Goal: Information Seeking & Learning: Find specific fact

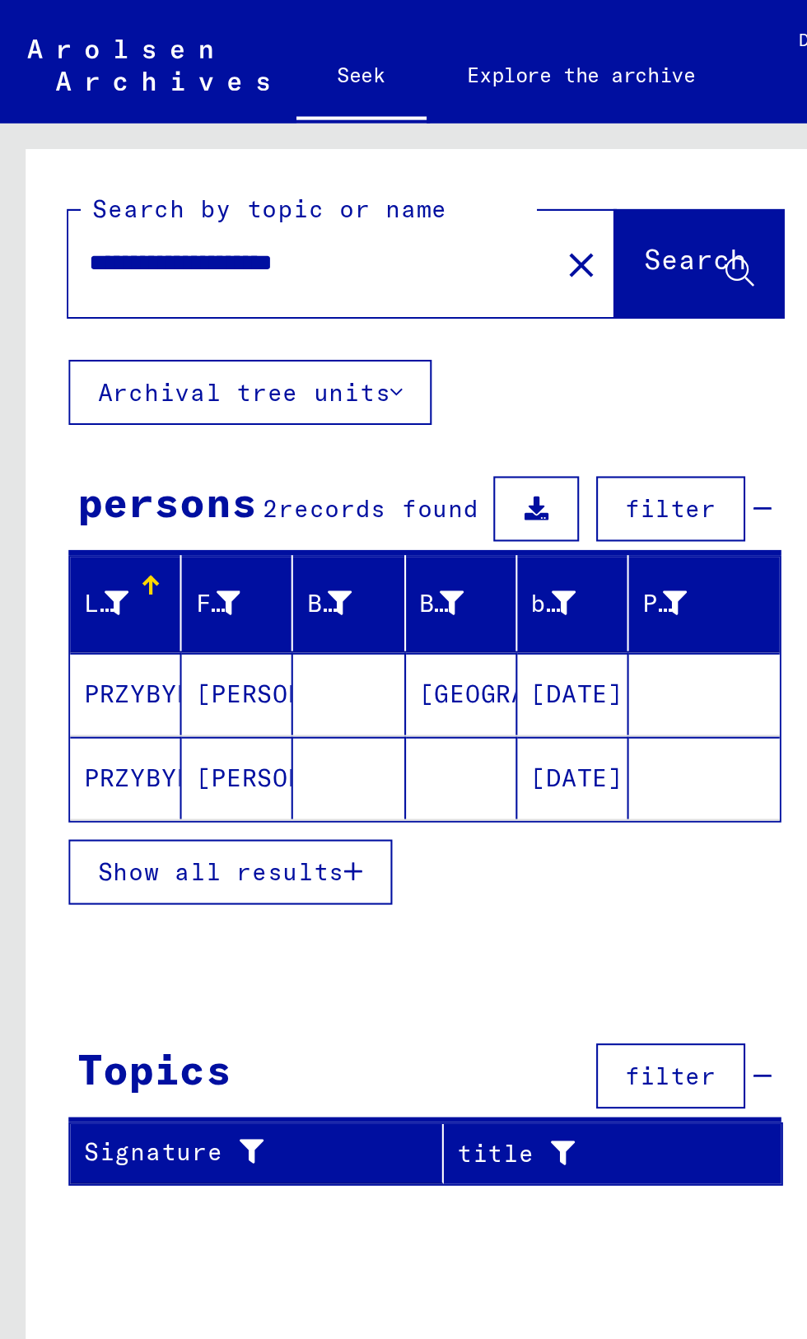
scroll to position [134, 0]
click at [161, 404] on button "Show all results" at bounding box center [111, 419] width 156 height 31
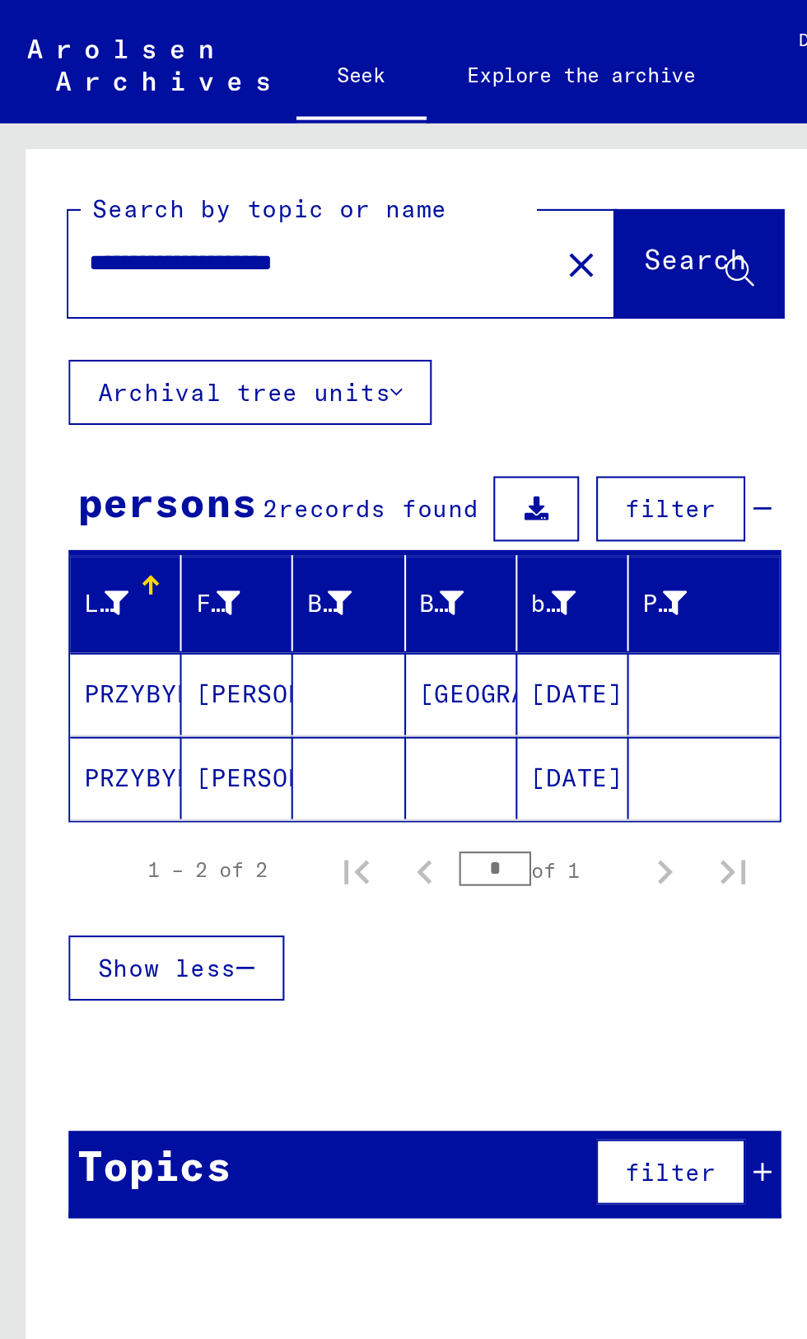
scroll to position [17, 0]
click at [245, 354] on mat-cell at bounding box center [222, 374] width 54 height 40
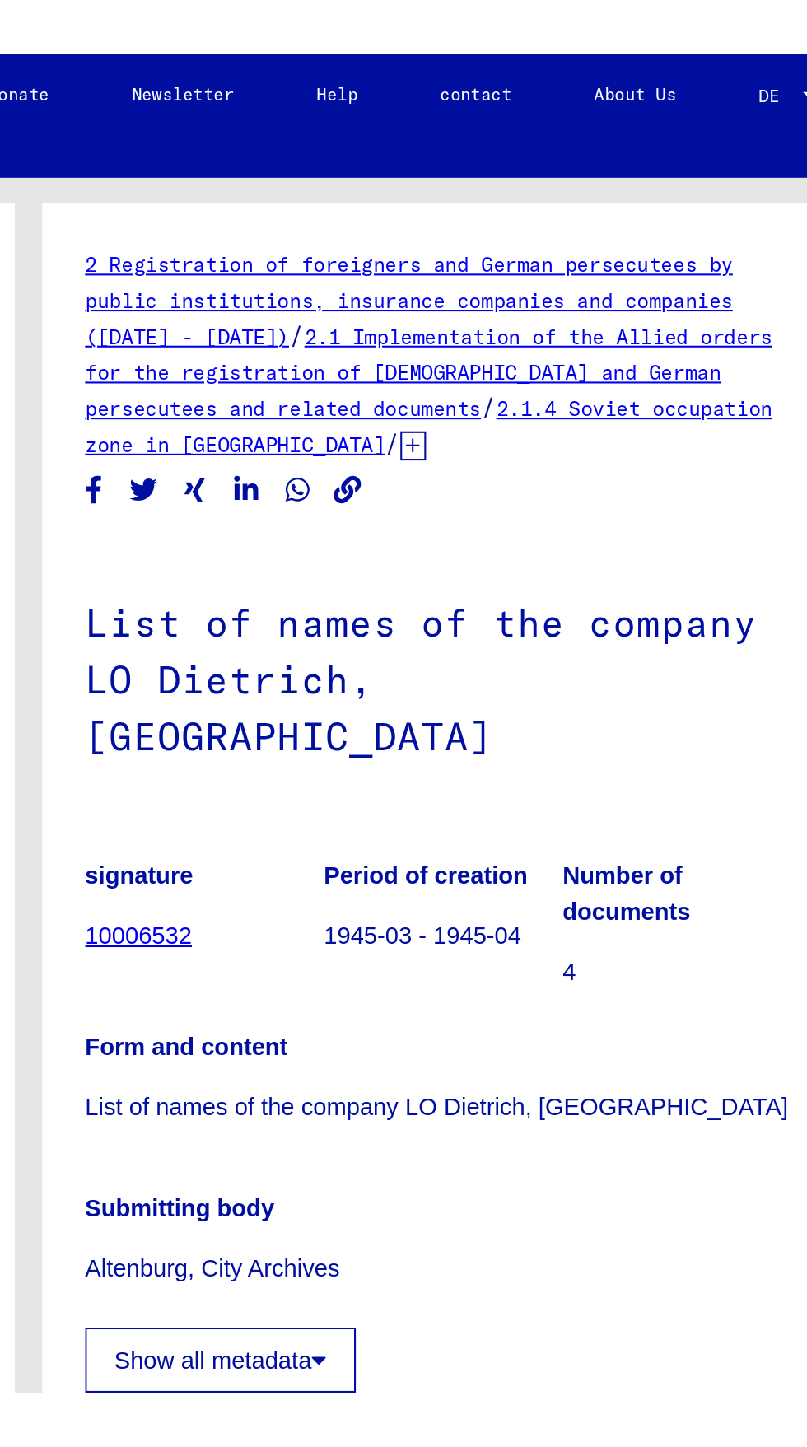
scroll to position [17, 0]
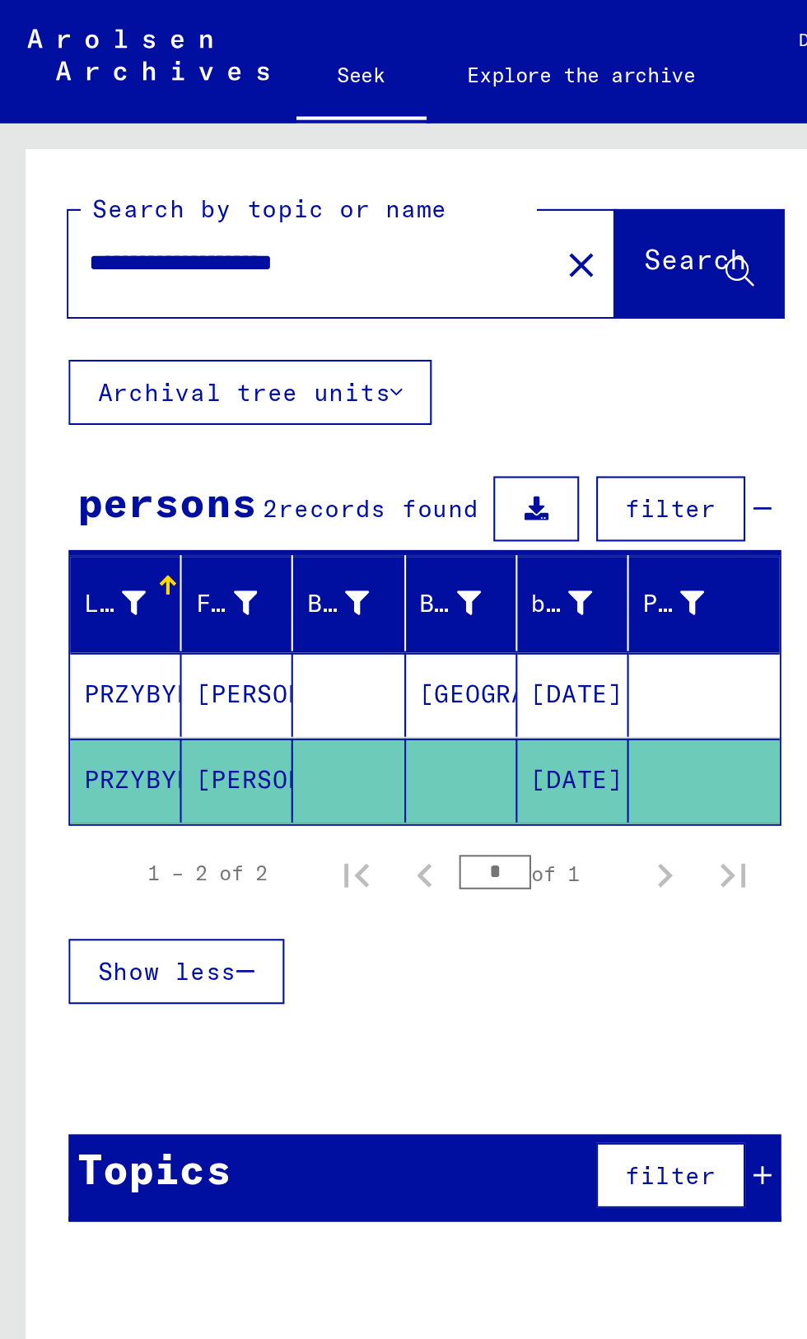
click at [204, 118] on input "**********" at bounding box center [149, 126] width 213 height 17
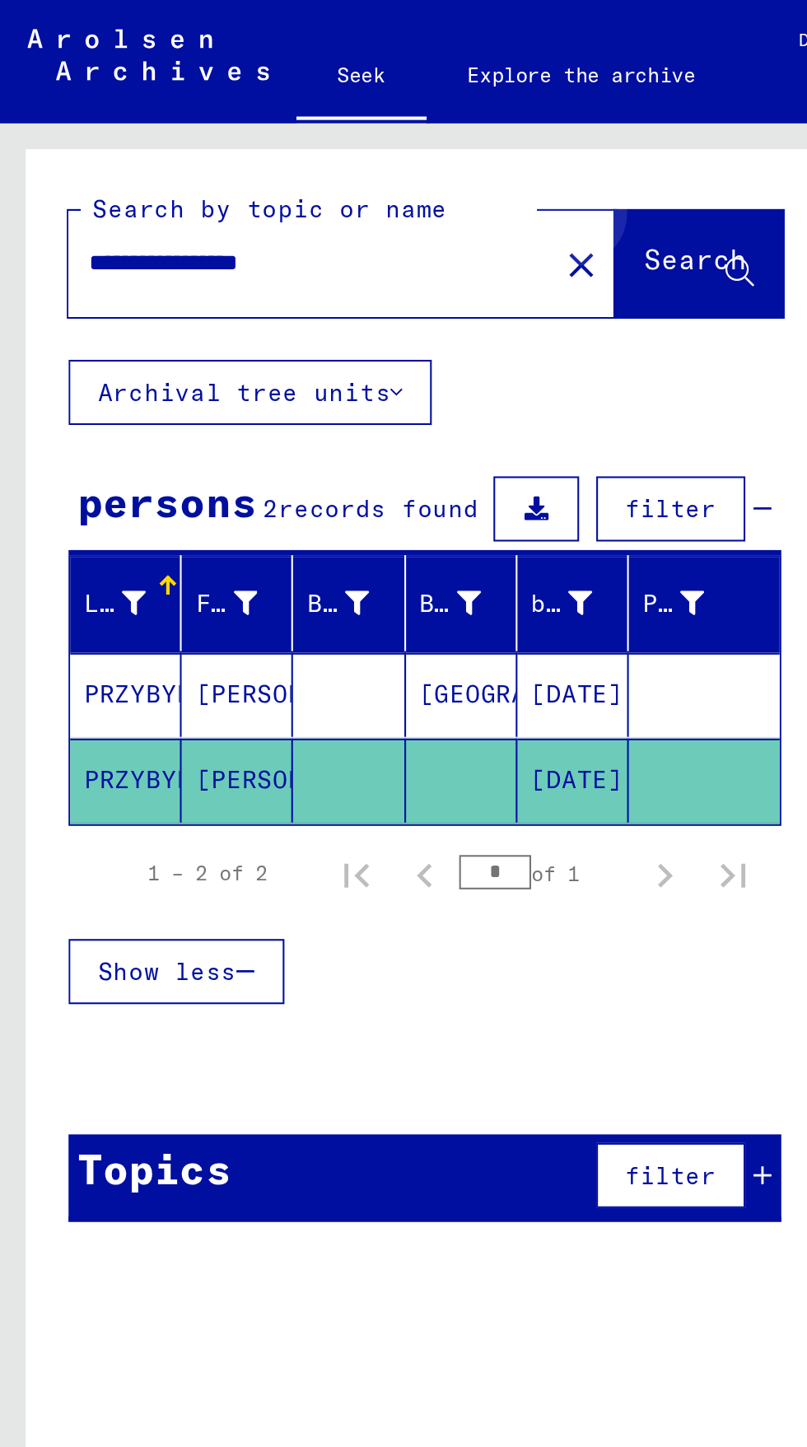
type input "**********"
click at [343, 116] on font "Search" at bounding box center [334, 124] width 49 height 16
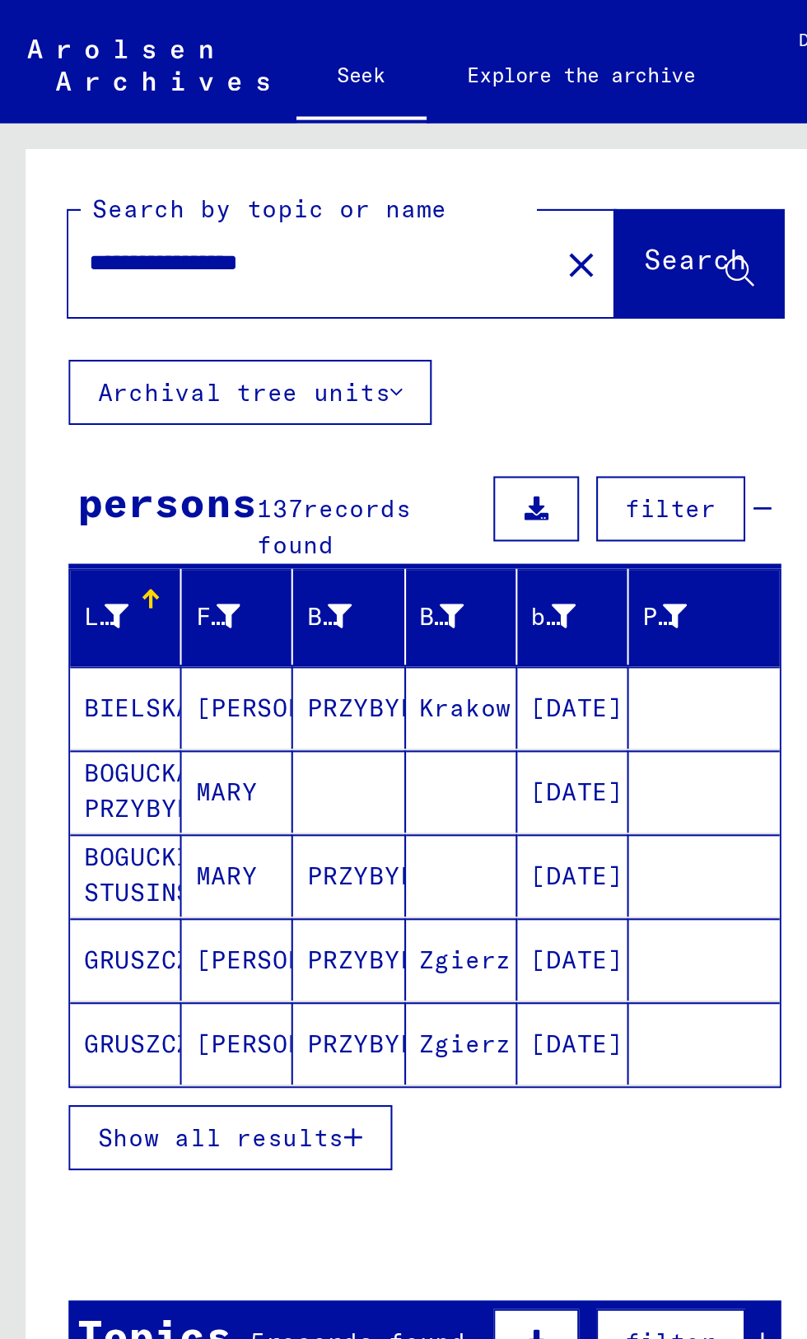
scroll to position [199, 0]
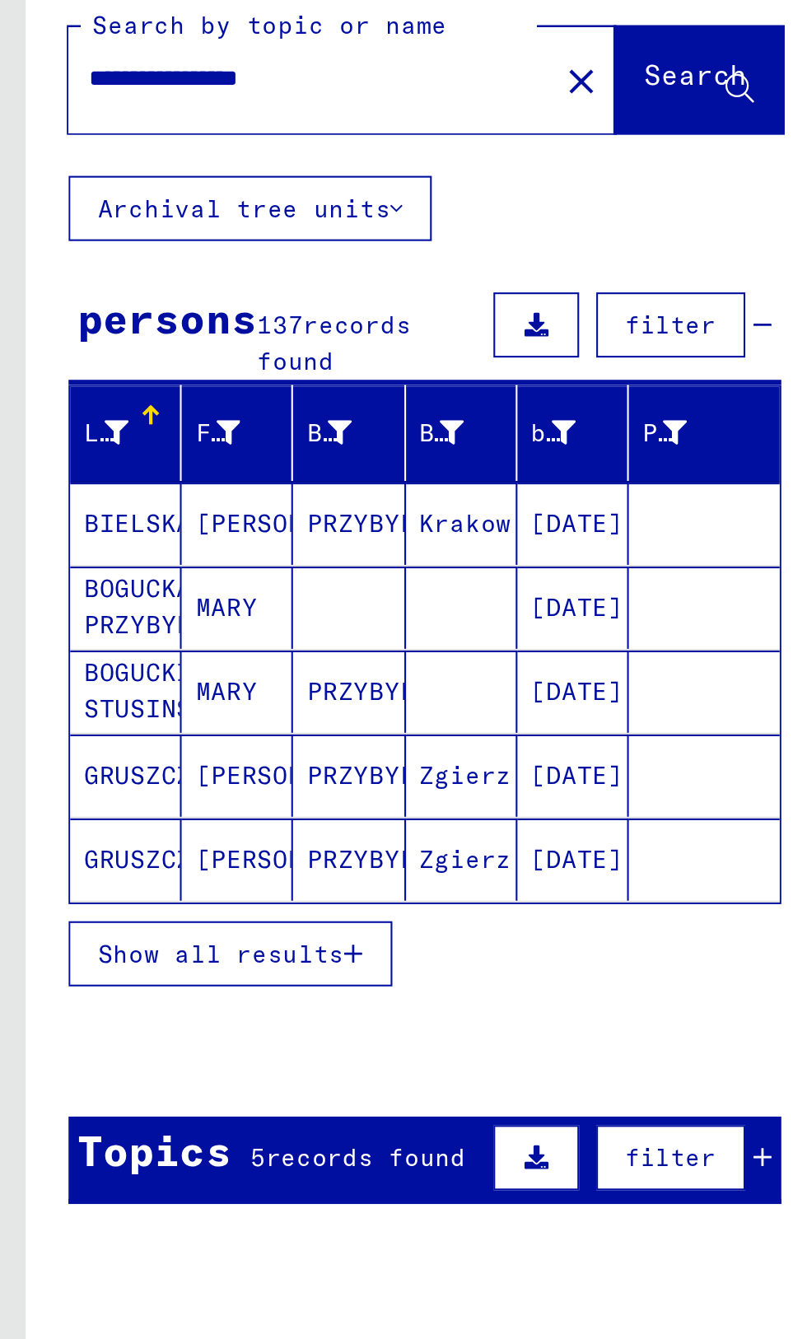
click at [259, 669] on div "title" at bounding box center [256, 682] width 198 height 26
click at [126, 697] on td "[TECHNICAL_ID]" at bounding box center [92, 735] width 117 height 76
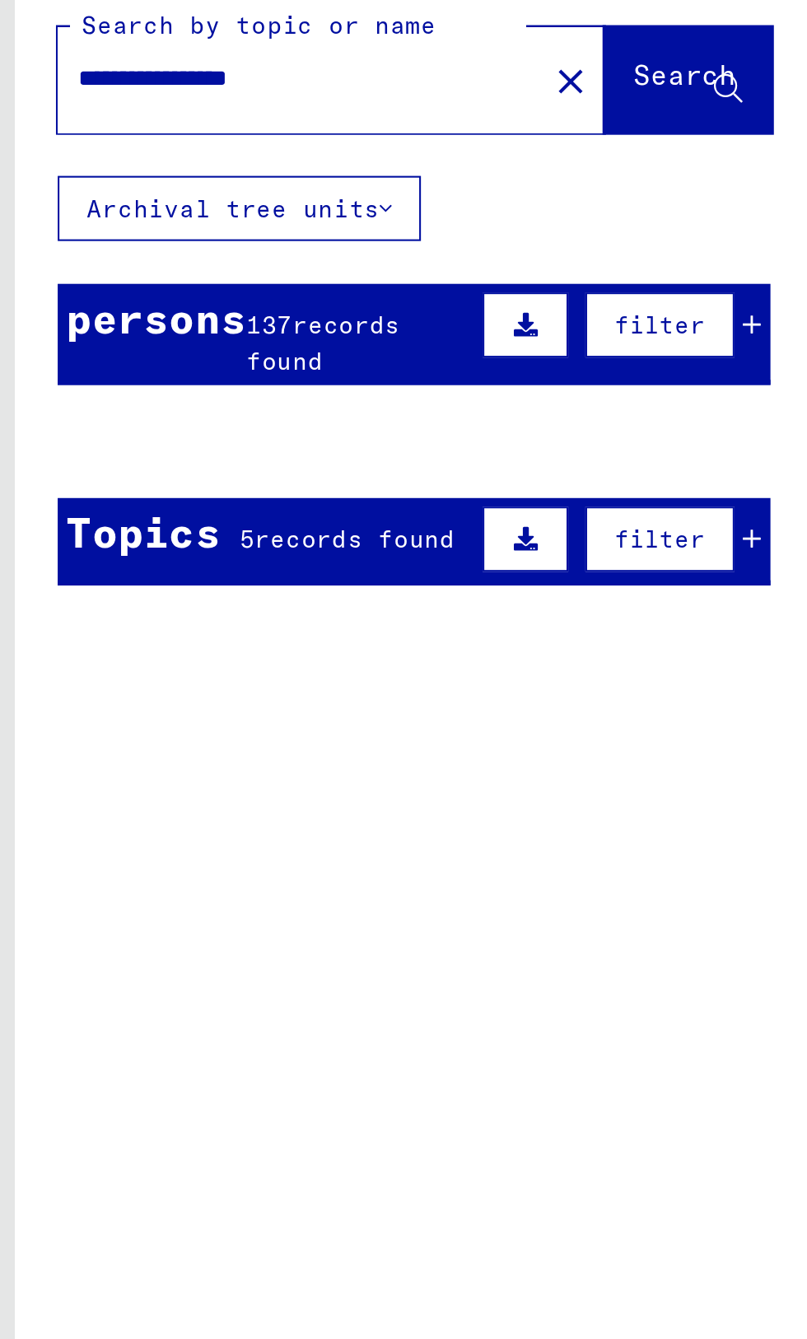
click at [199, 539] on div "Documents of the ITS and its predecessors > Processing of inquiries > Case-rela…" at bounding box center [234, 513] width 167 height 75
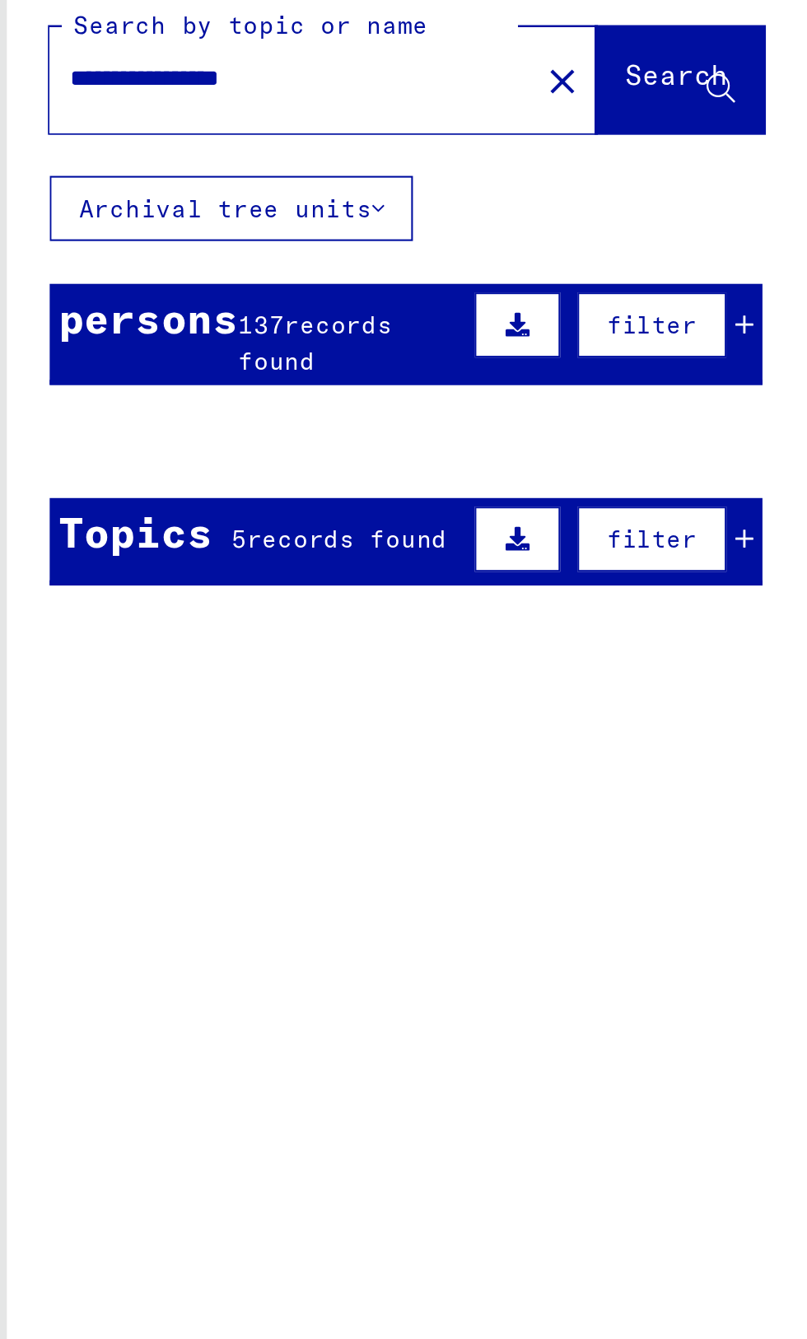
scroll to position [75, 0]
click at [270, 590] on figure "Search and certification process No. 513,549 for [PERSON_NAME] born [DEMOGRAPHI…" at bounding box center [240, 602] width 155 height 25
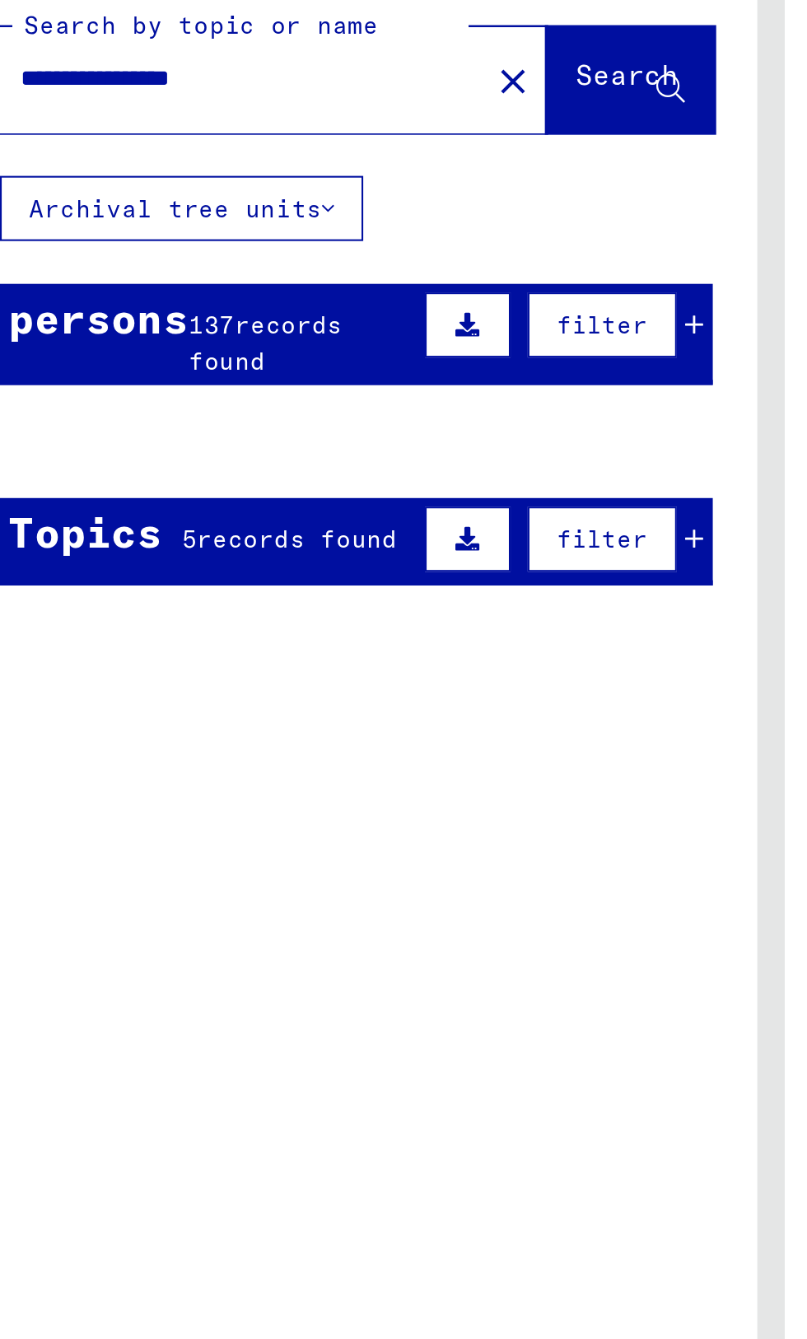
click at [199, 640] on div "Documents of the ITS and its predecessors > Processing of inquiries > Case-rela…" at bounding box center [240, 651] width 155 height 23
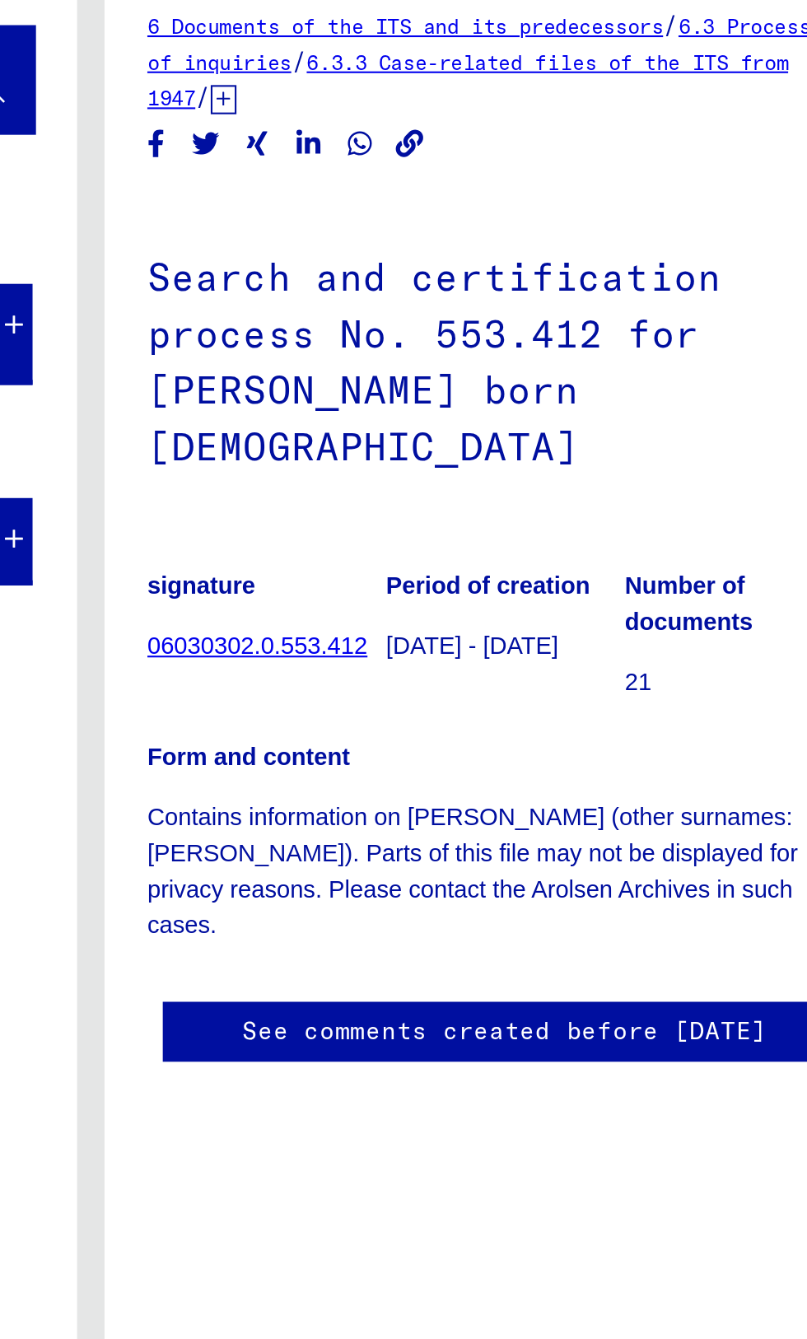
scroll to position [85, 0]
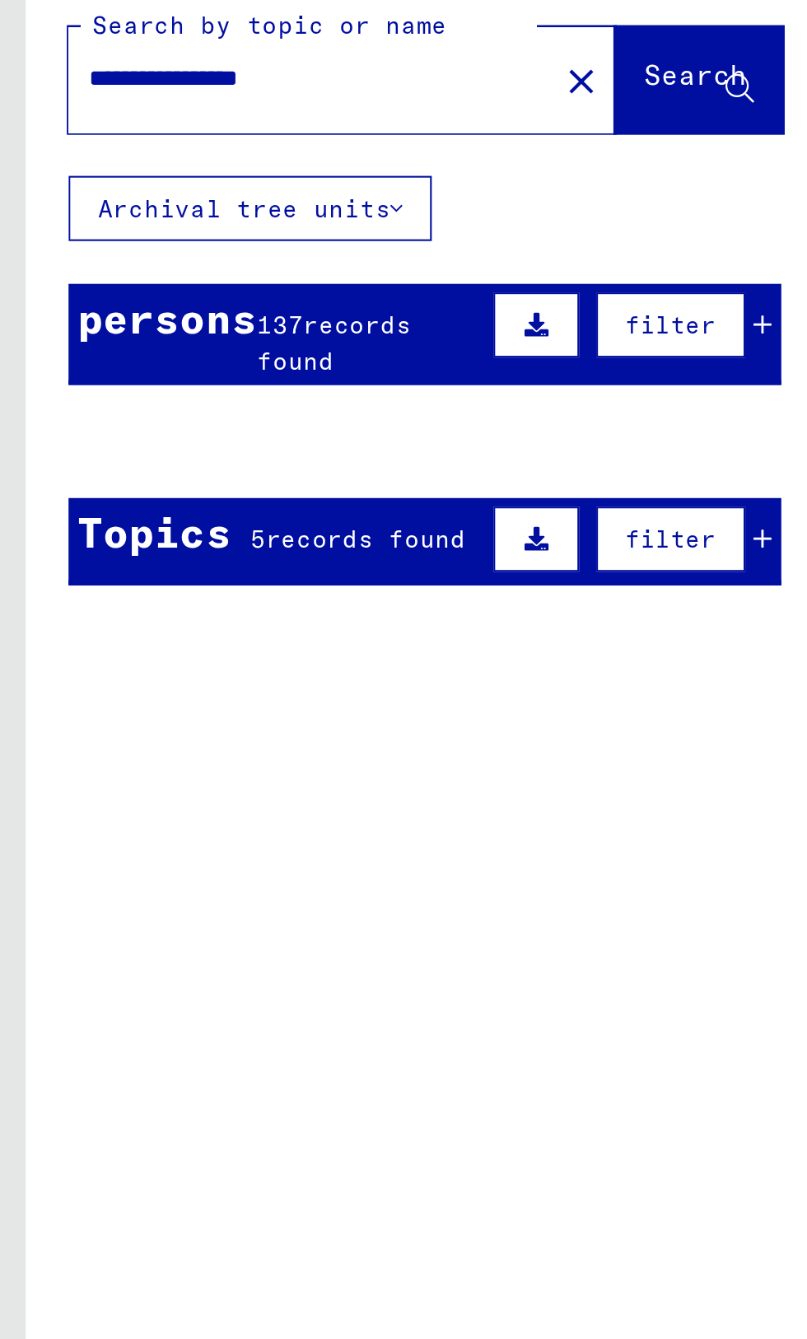
click at [202, 703] on div "Documents of the ITS and its predecessors > Processing of inquiries > Case-rela…" at bounding box center [234, 740] width 167 height 75
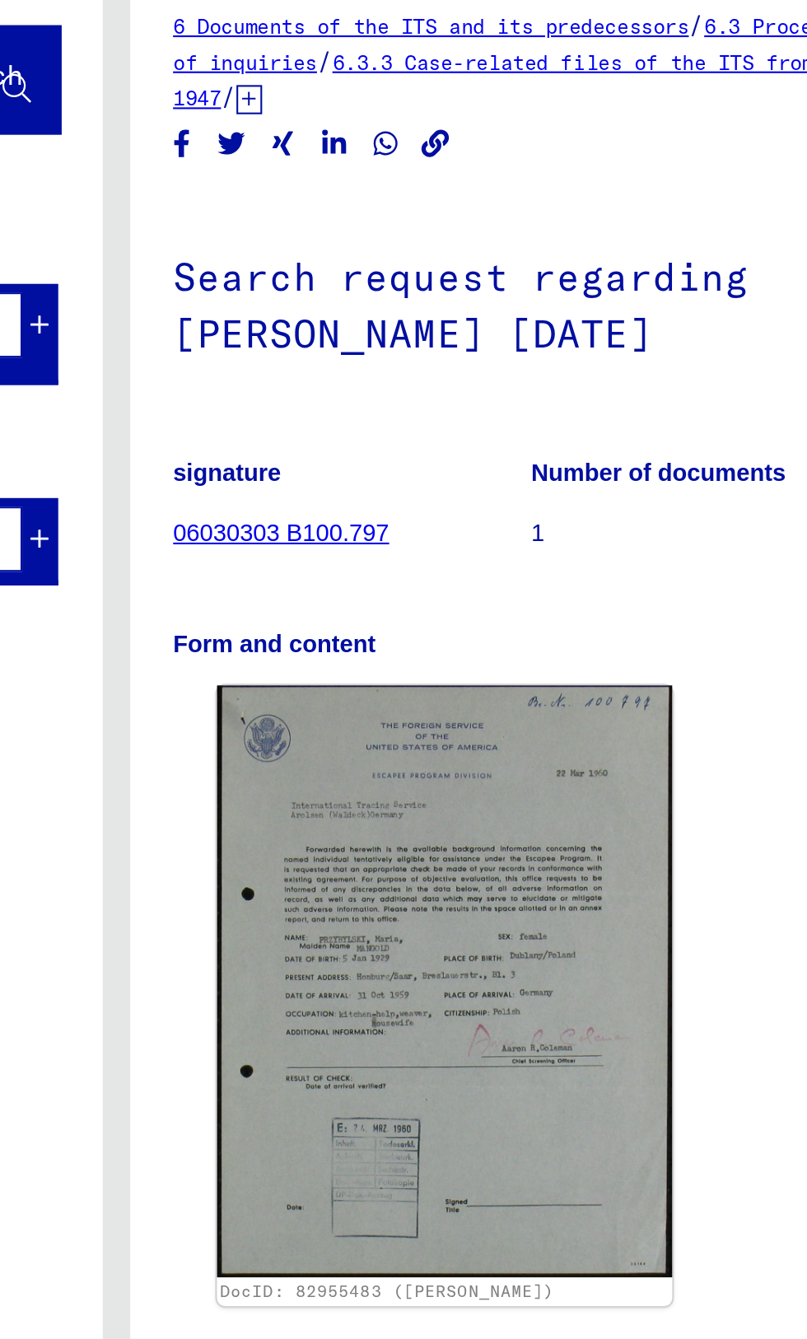
click at [618, 495] on img at bounding box center [561, 560] width 219 height 284
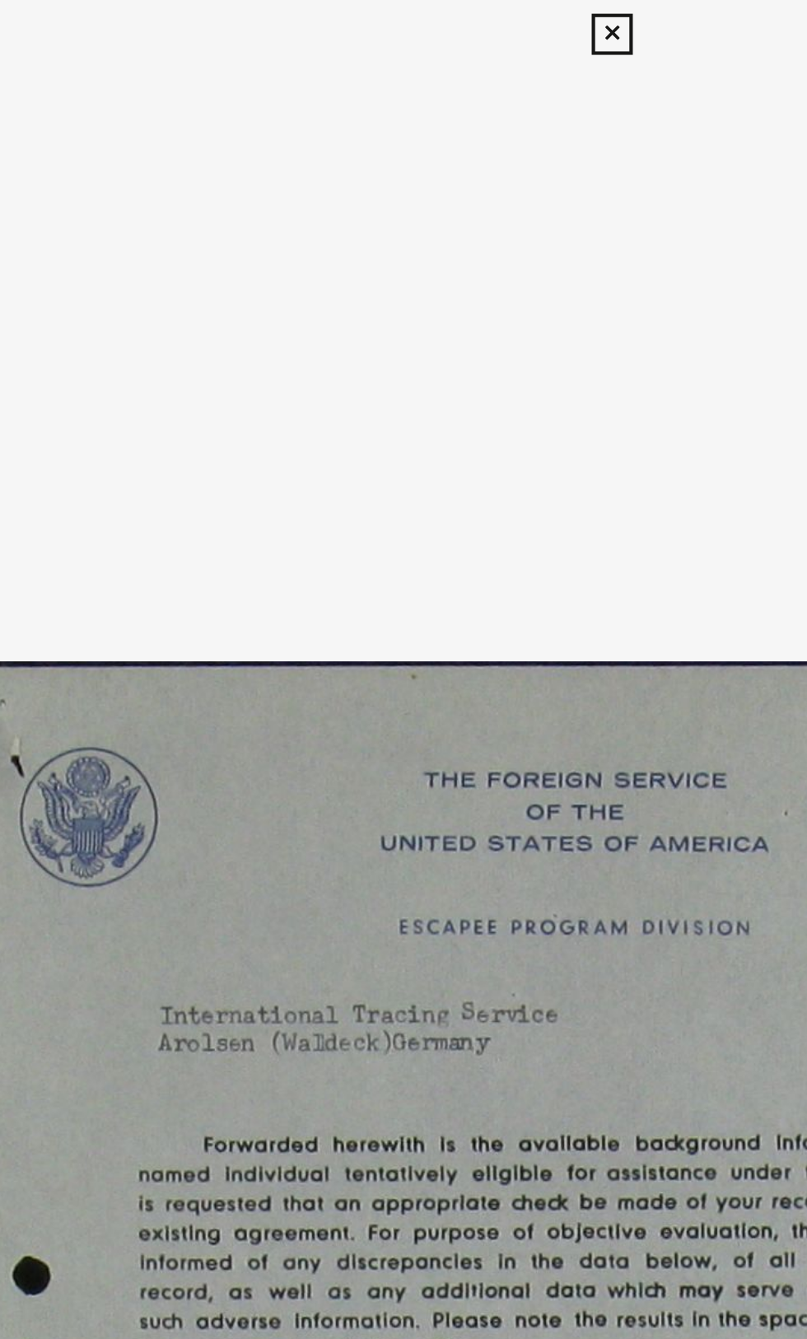
click at [411, 26] on icon at bounding box center [403, 17] width 19 height 20
